Goal: Check status: Check status

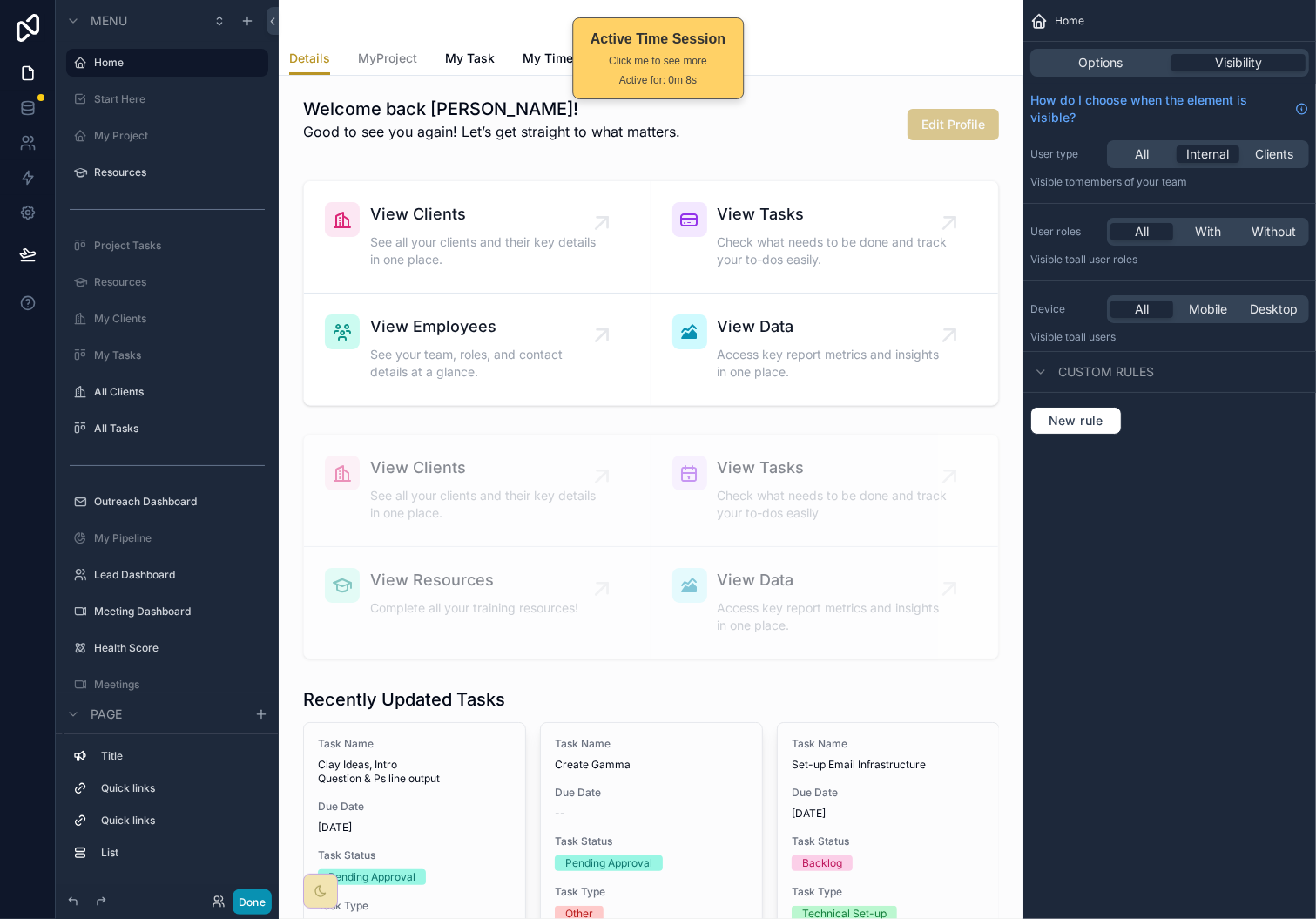
click at [257, 902] on button "Done" at bounding box center [252, 901] width 39 height 26
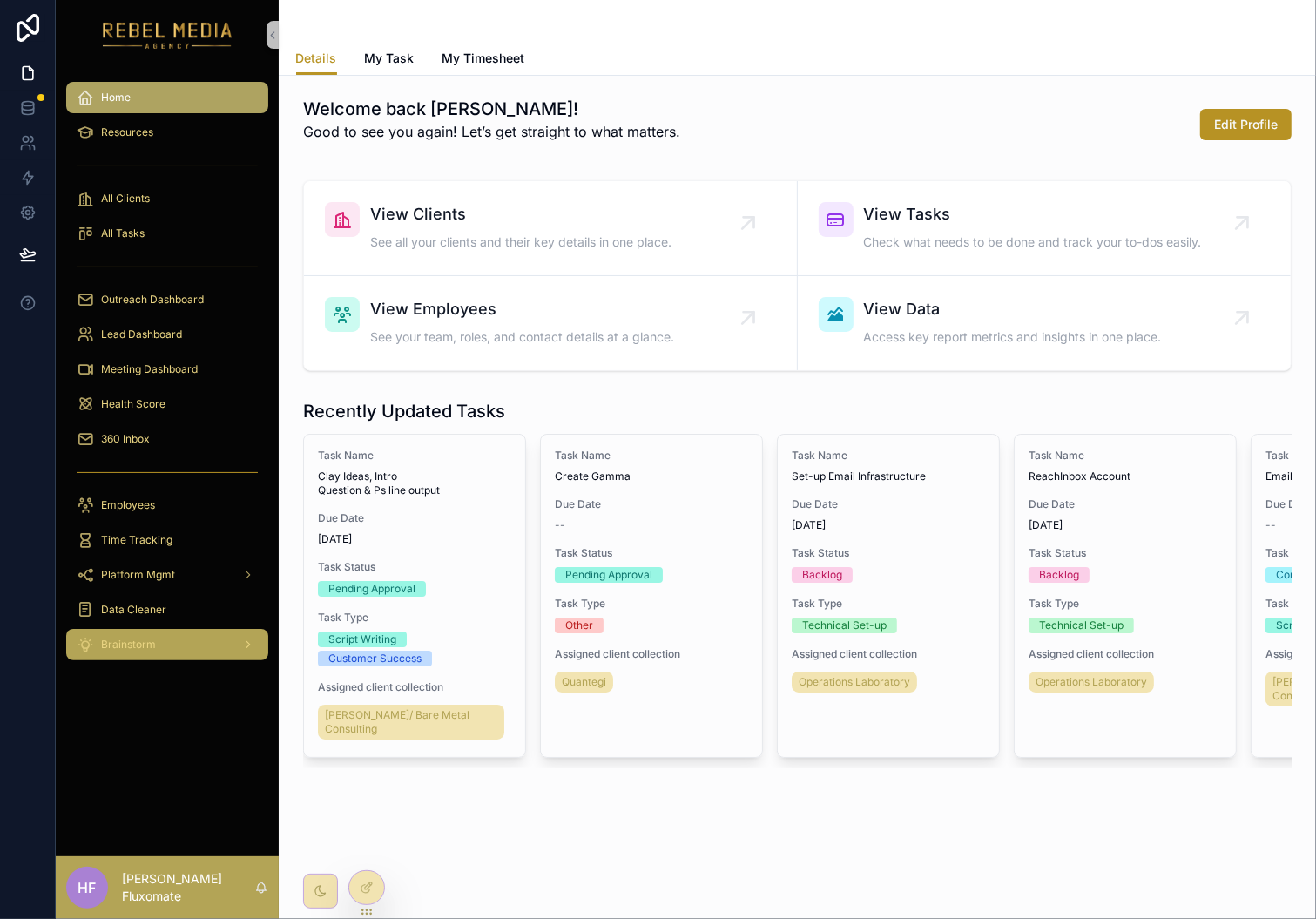
click at [230, 648] on div "Brainstorm" at bounding box center [167, 644] width 181 height 28
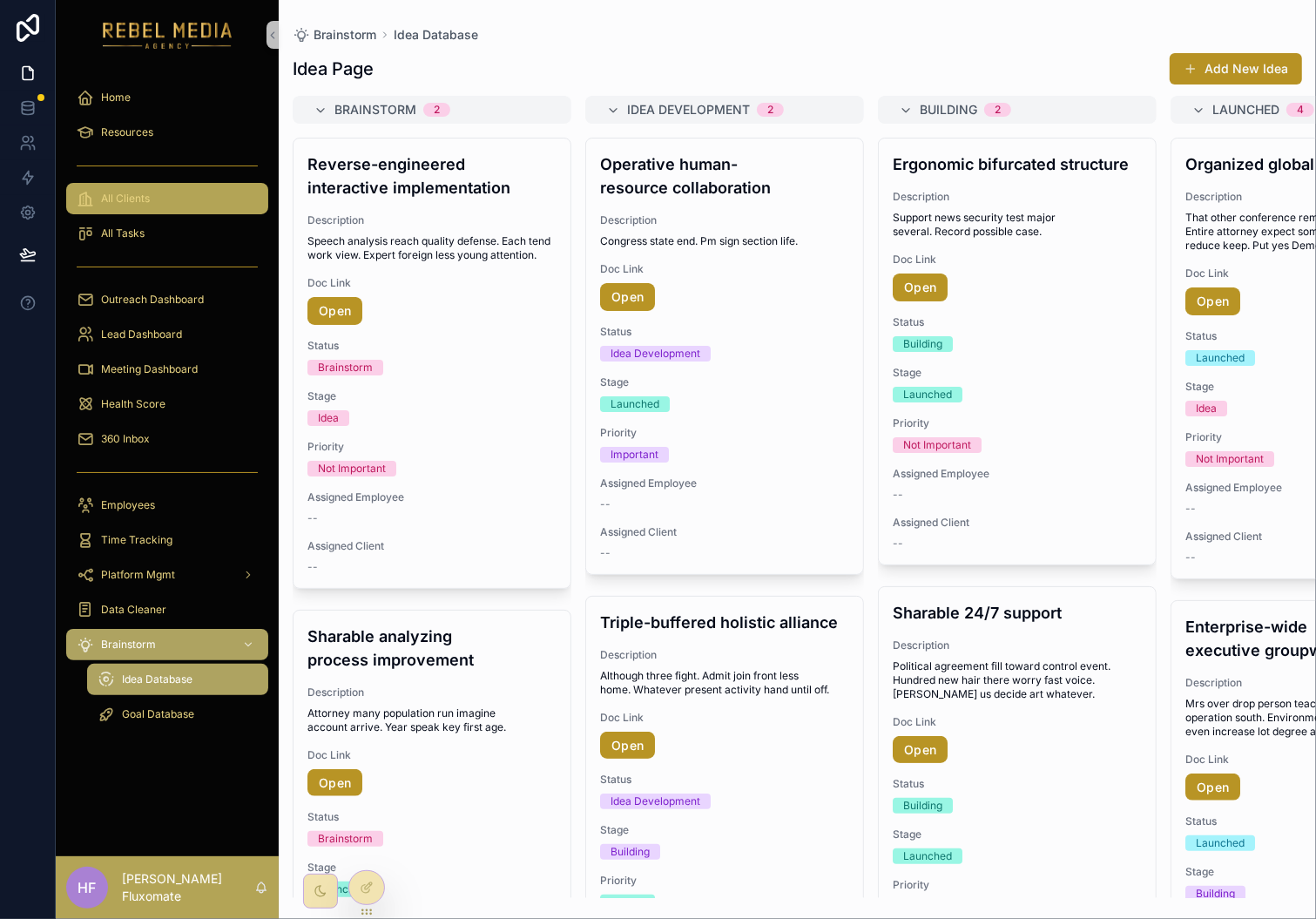
click at [147, 205] on span "All Clients" at bounding box center [125, 199] width 49 height 14
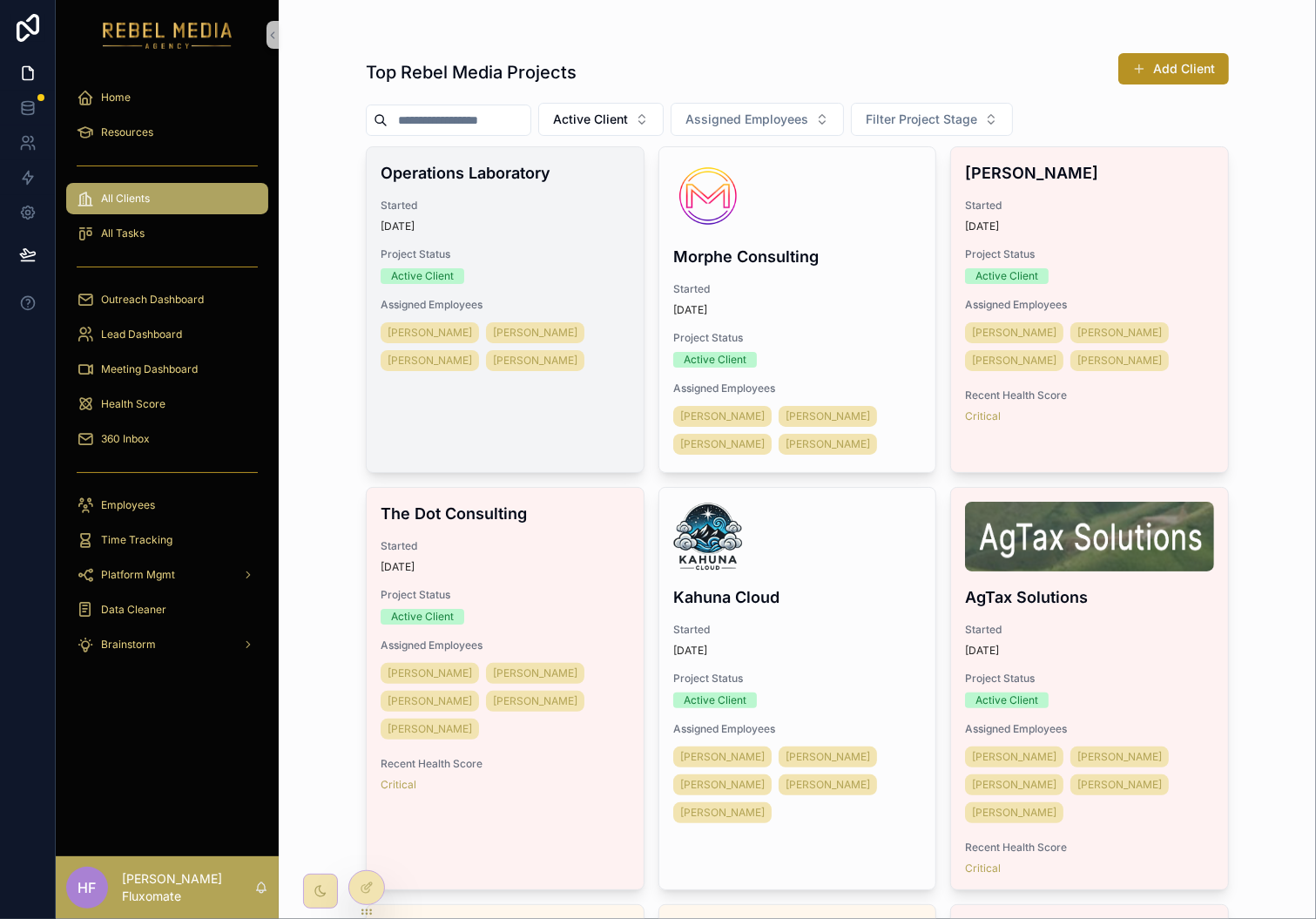
click at [542, 285] on div "Operations Laboratory Started [DATE] Project Status Active Client Assigned Empl…" at bounding box center [505, 267] width 277 height 241
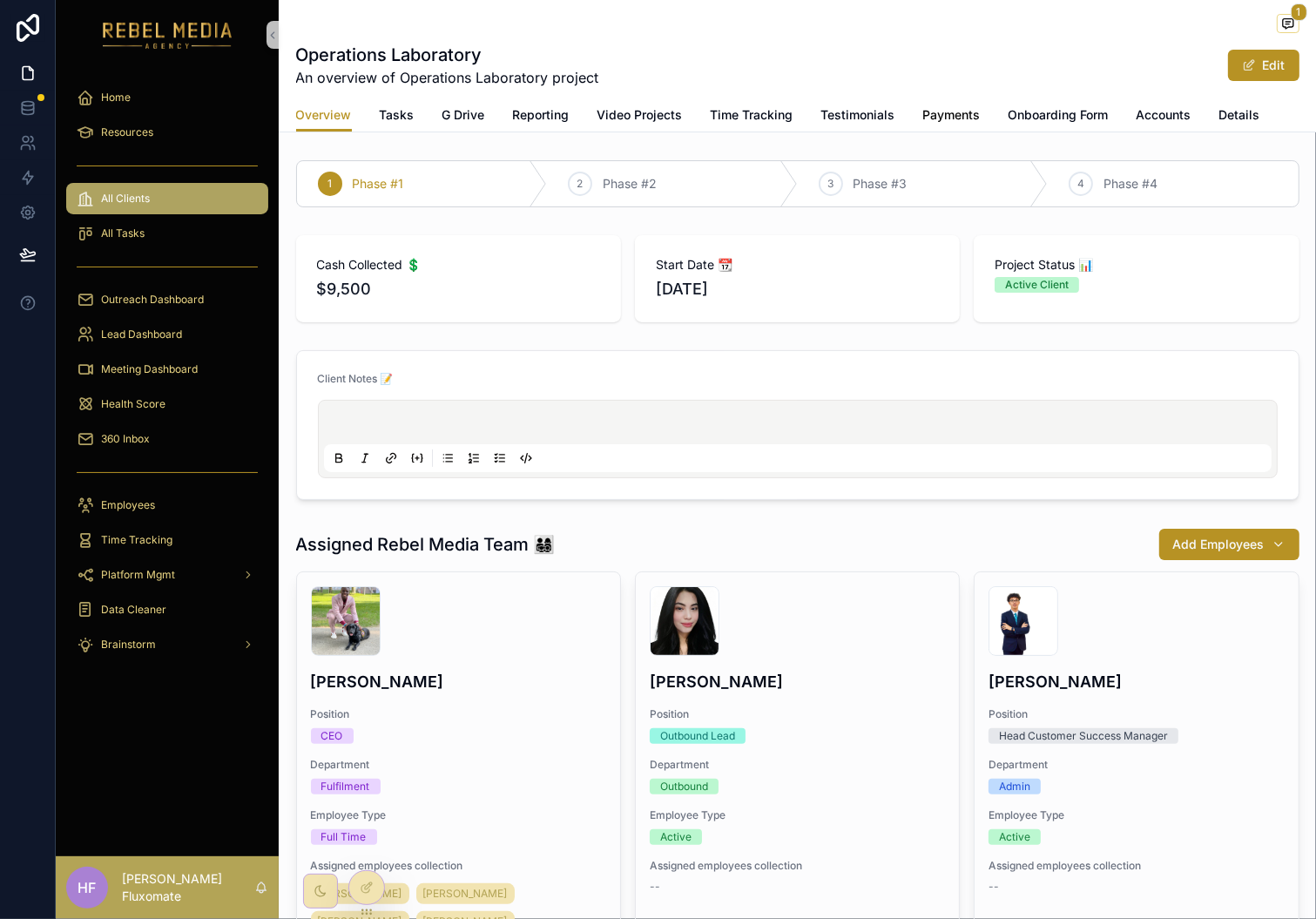
click at [932, 116] on span "Payments" at bounding box center [951, 115] width 57 height 18
